Goal: Transaction & Acquisition: Purchase product/service

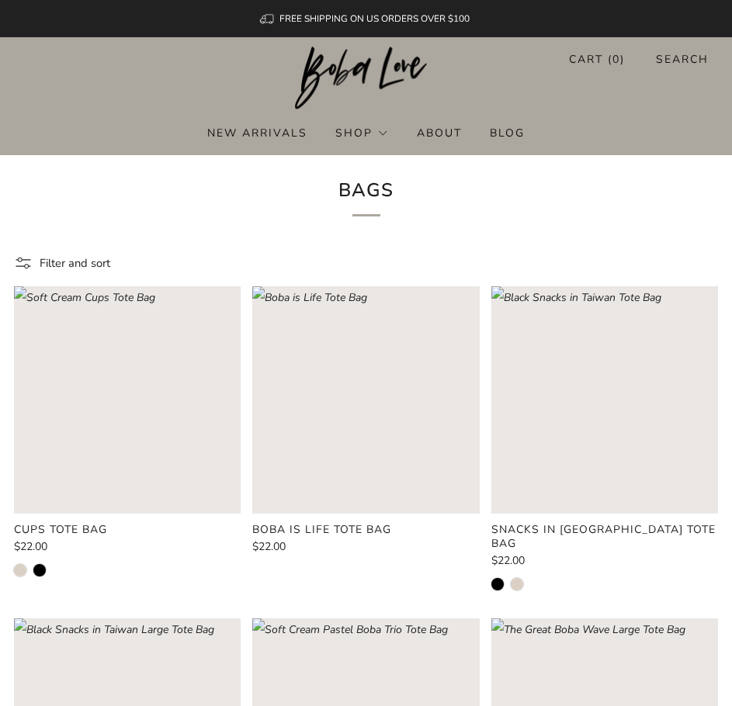
click at [400, 64] on img at bounding box center [366, 79] width 142 height 64
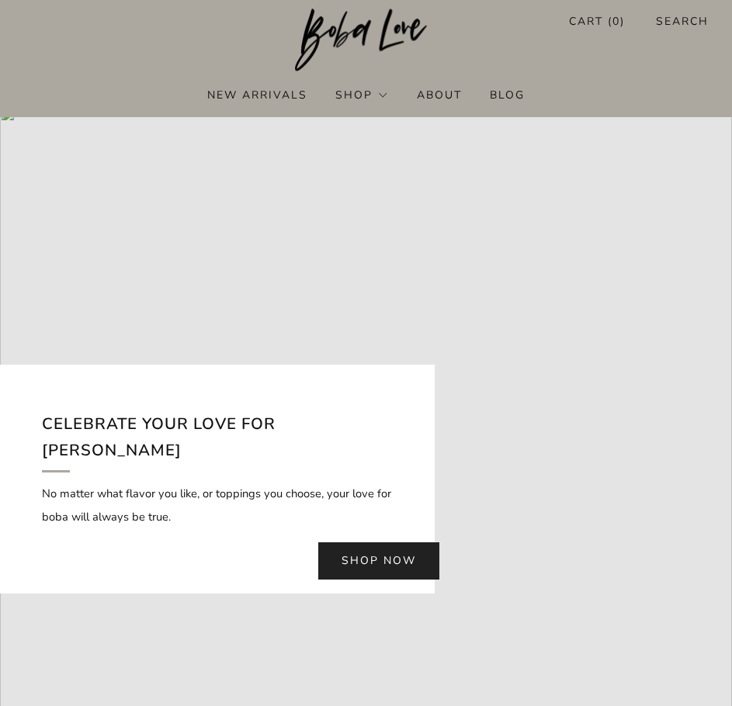
scroll to position [233, 0]
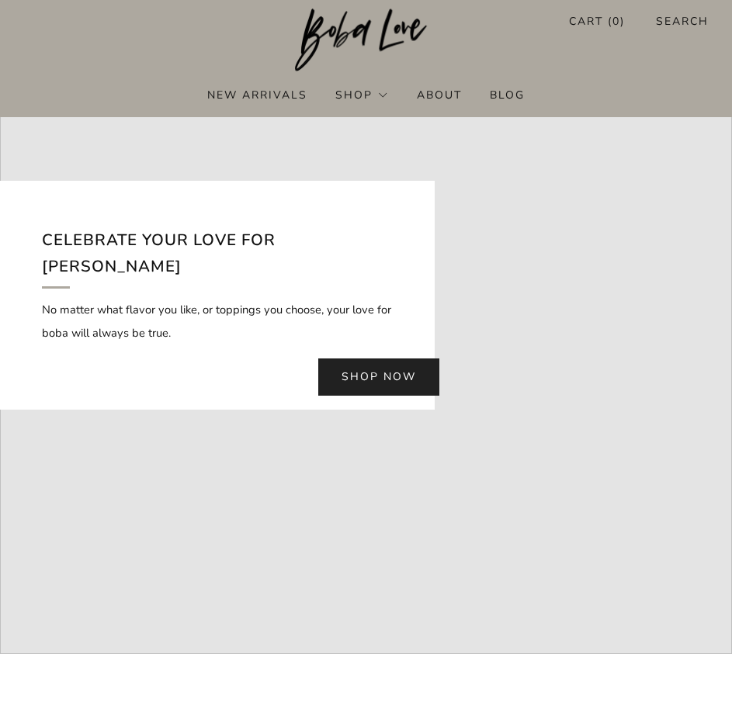
click at [359, 369] on link "Shop now" at bounding box center [378, 376] width 121 height 37
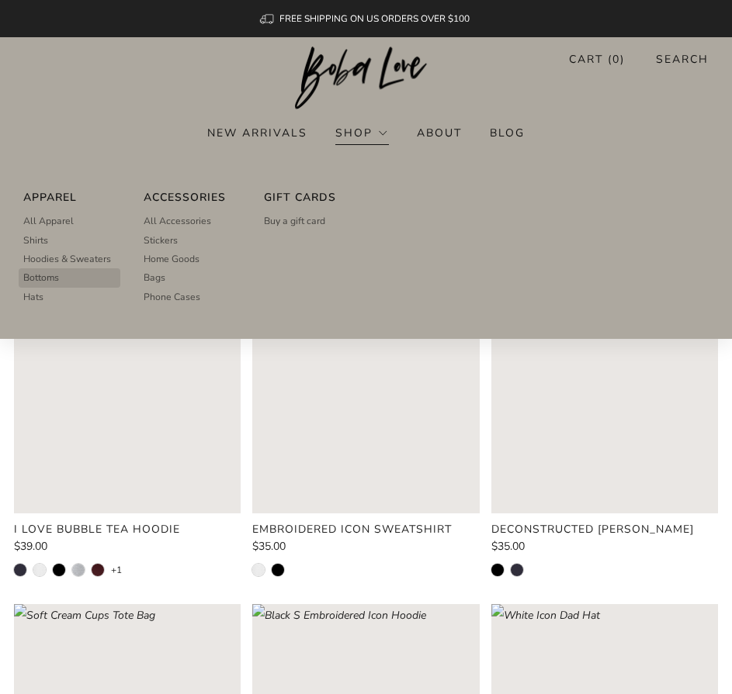
click at [42, 275] on span "Bottoms" at bounding box center [41, 278] width 36 height 14
